Goal: Transaction & Acquisition: Purchase product/service

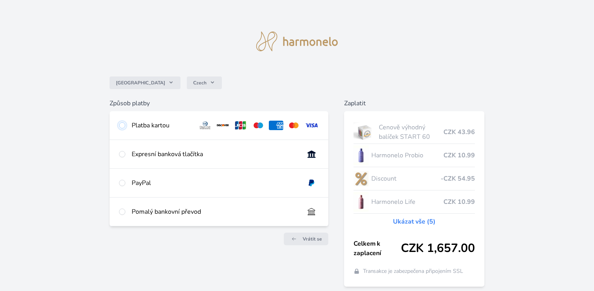
click at [122, 126] on input "radio" at bounding box center [122, 125] width 6 height 6
radio input "true"
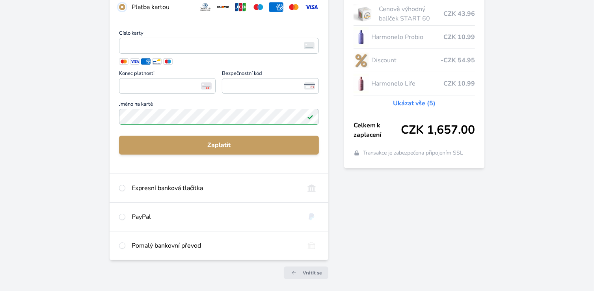
scroll to position [126, 0]
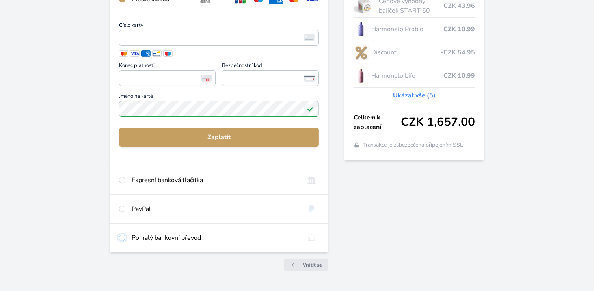
click at [121, 237] on input "radio" at bounding box center [122, 237] width 6 height 6
radio input "true"
radio input "false"
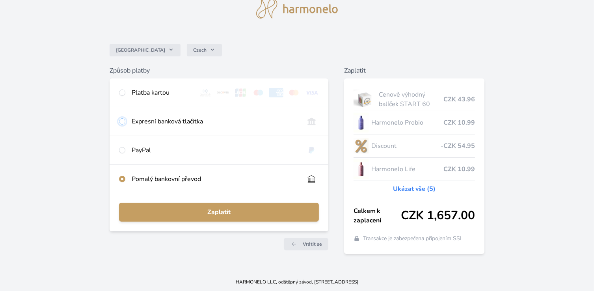
click at [119, 123] on input "radio" at bounding box center [122, 121] width 6 height 6
radio input "true"
radio input "false"
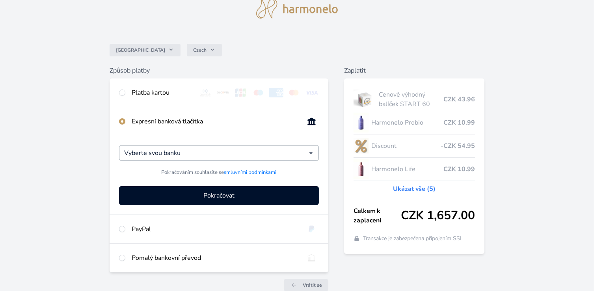
click at [312, 152] on div "Vyberte svou banku" at bounding box center [219, 153] width 200 height 16
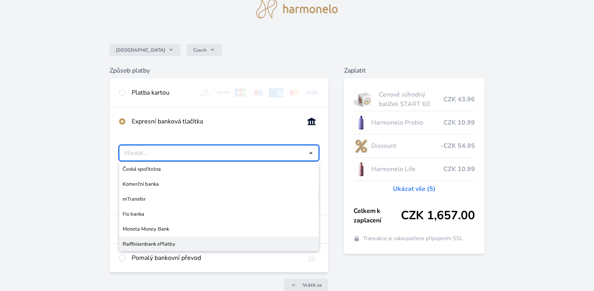
click at [261, 242] on span "Raiffeisenbank ePlatby" at bounding box center [219, 244] width 193 height 8
type input "Raiffeisenbank ePlatby"
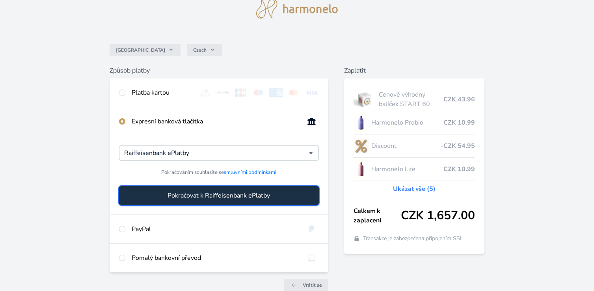
click at [251, 197] on span "Pokračovat k Raiffeisenbank ePlatby" at bounding box center [218, 195] width 102 height 9
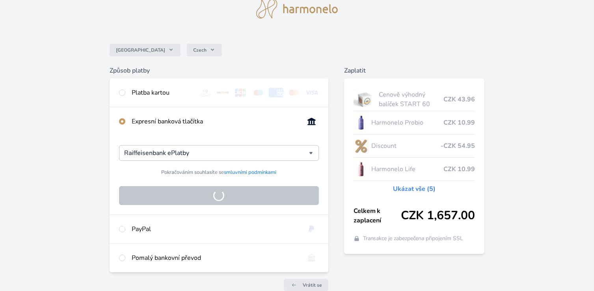
scroll to position [30, 0]
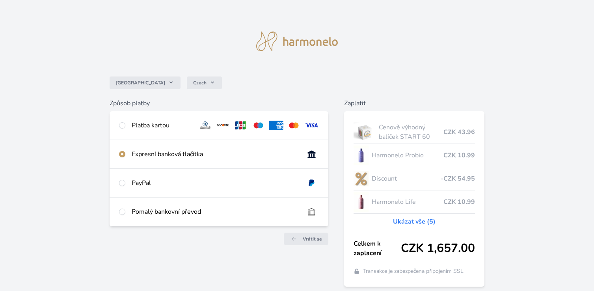
scroll to position [30, 0]
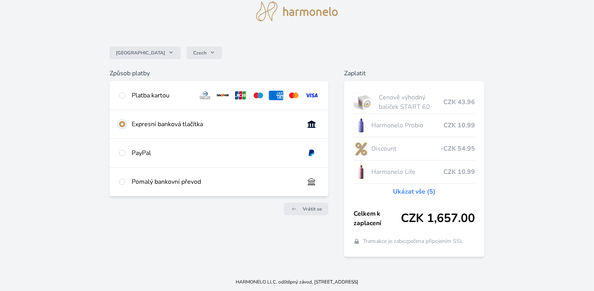
click at [121, 126] on input "radio" at bounding box center [122, 124] width 6 height 6
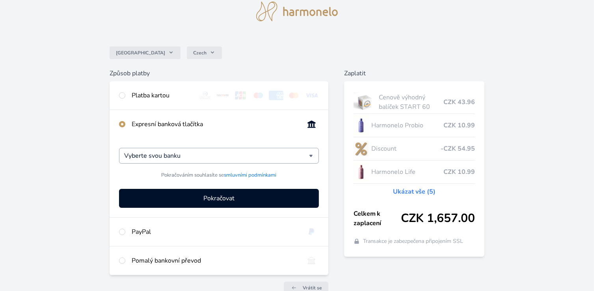
click at [312, 157] on div "Vyberte svou banku" at bounding box center [219, 156] width 200 height 16
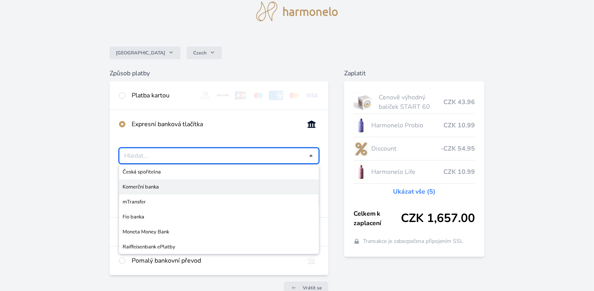
click at [176, 189] on span "Komerční banka" at bounding box center [219, 187] width 193 height 8
type input "Komerční banka"
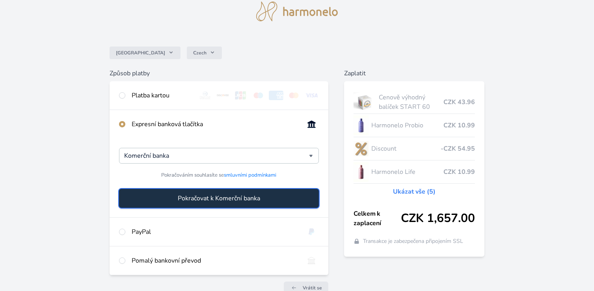
click at [195, 201] on span "Pokračovat k Komerční banka" at bounding box center [219, 197] width 82 height 9
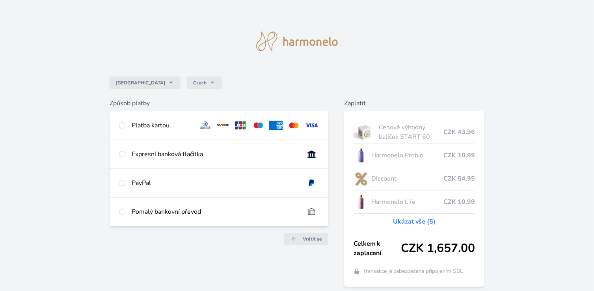
click at [301, 243] on link "Vrátit se" at bounding box center [306, 238] width 45 height 13
